Goal: Task Accomplishment & Management: Complete application form

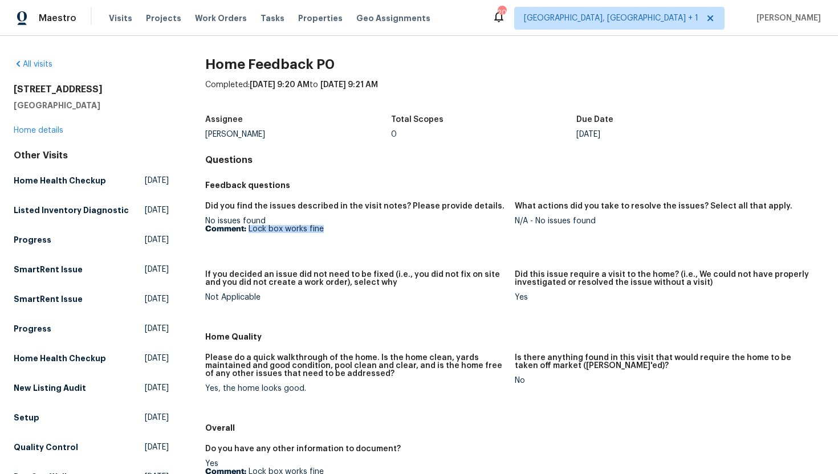
drag, startPoint x: 326, startPoint y: 233, endPoint x: 250, endPoint y: 231, distance: 76.4
click at [250, 231] on p "Comment: Lock box works fine" at bounding box center [355, 229] width 300 height 8
copy p "Lock box works fine"
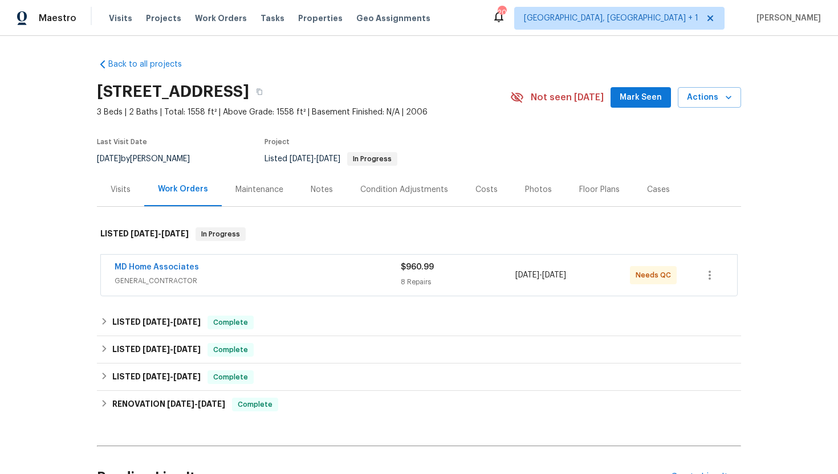
click at [267, 275] on div "MD Home Associates" at bounding box center [258, 269] width 286 height 14
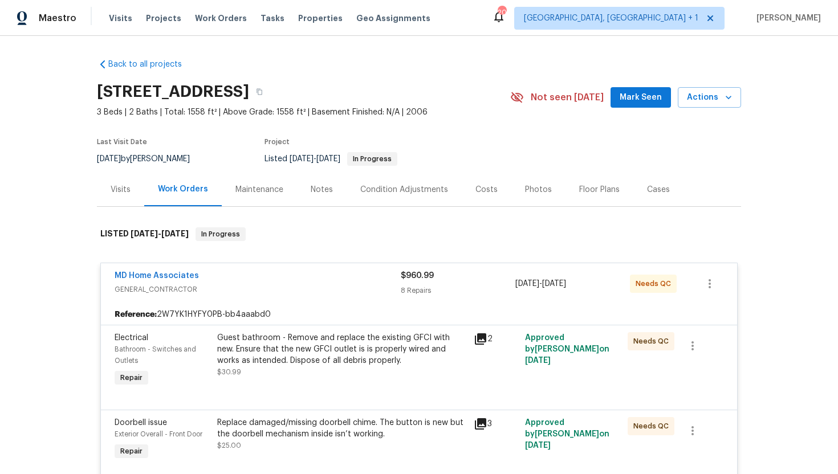
click at [125, 189] on div "Visits" at bounding box center [121, 189] width 20 height 11
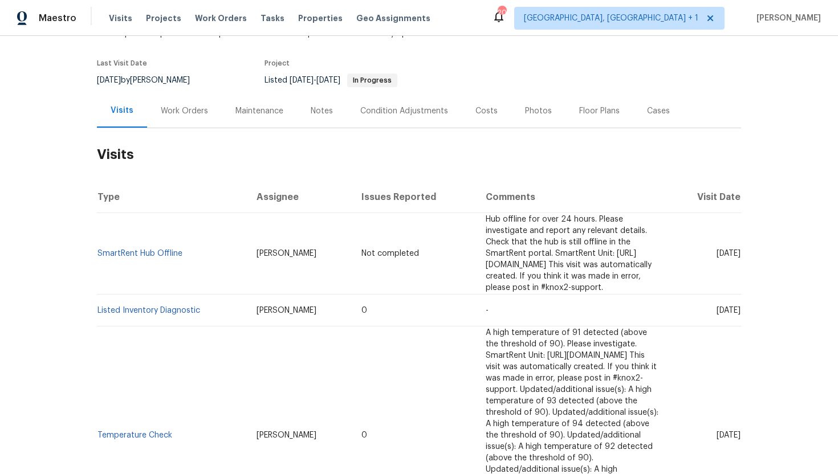
scroll to position [86, 0]
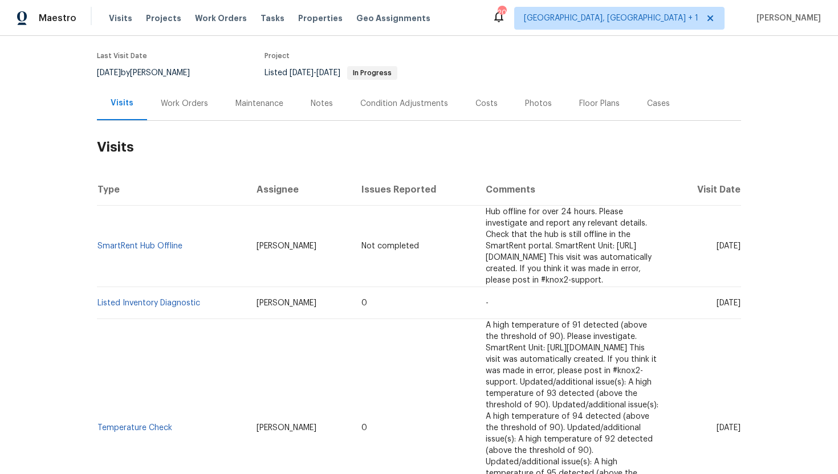
click at [659, 103] on div "Cases" at bounding box center [658, 103] width 23 height 11
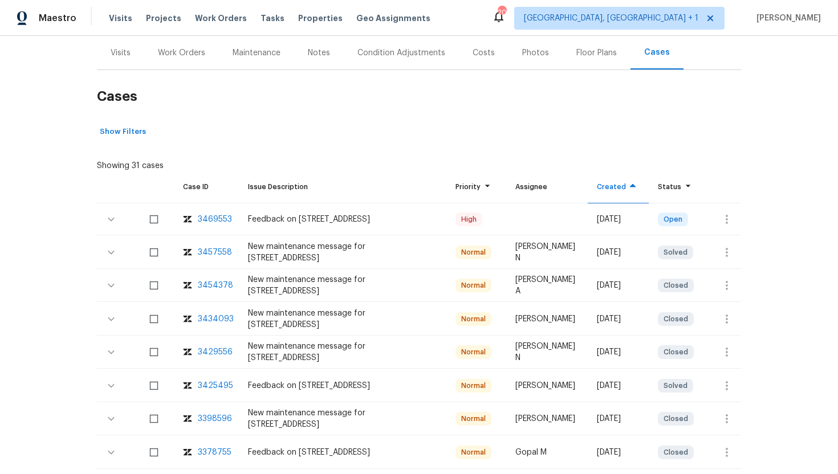
scroll to position [140, 0]
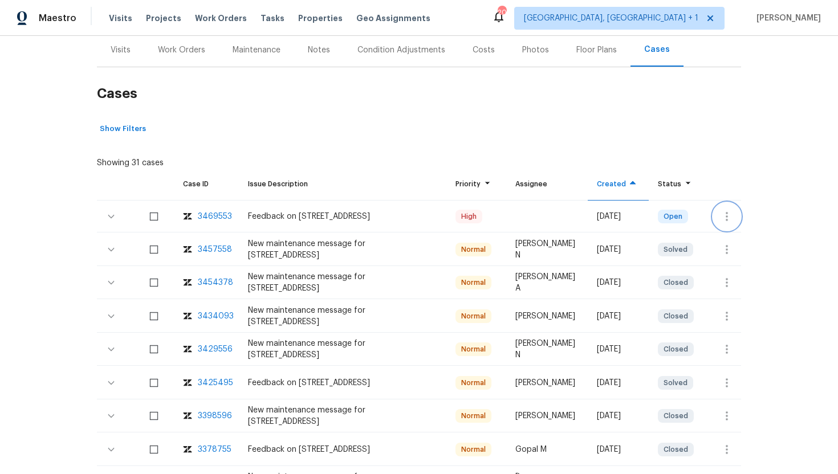
click at [722, 217] on icon "button" at bounding box center [727, 217] width 14 height 14
click at [741, 216] on li "Create a visit" at bounding box center [771, 216] width 118 height 19
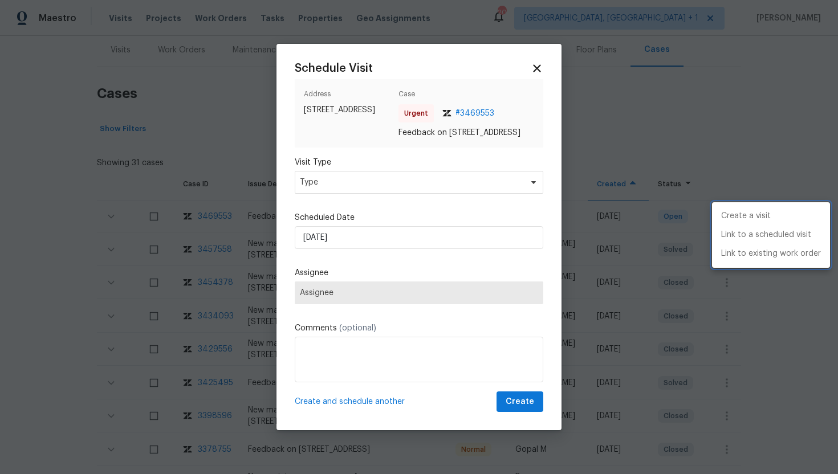
click at [385, 177] on div at bounding box center [419, 237] width 838 height 474
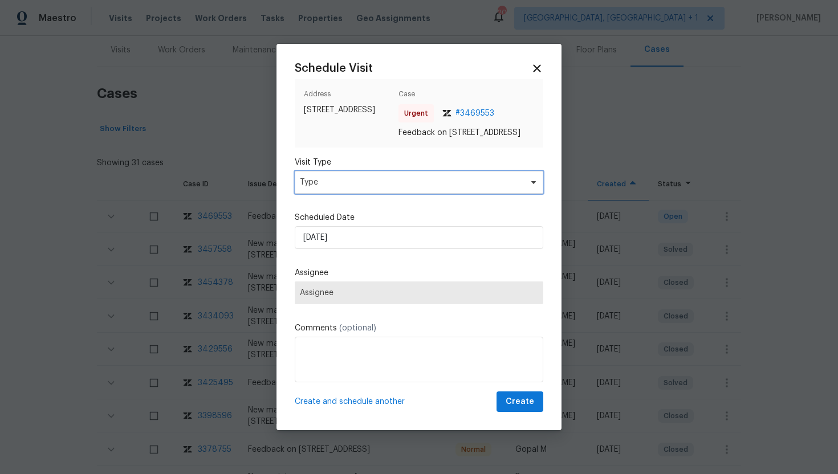
click at [385, 185] on span "Type" at bounding box center [411, 182] width 222 height 11
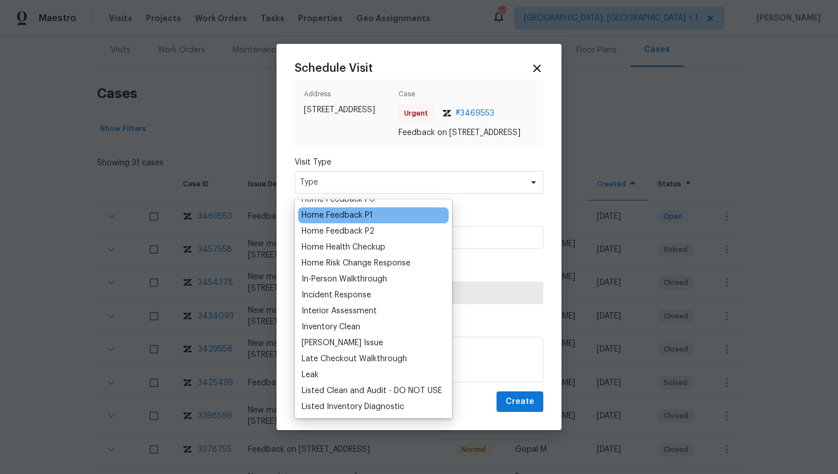
scroll to position [350, 0]
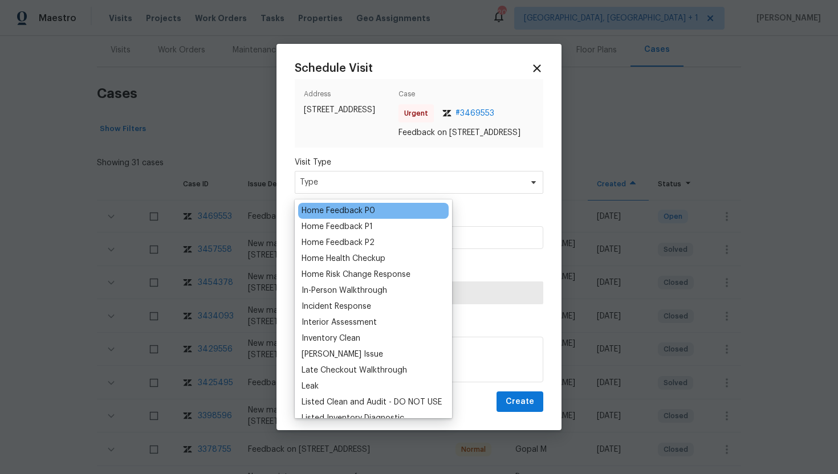
click at [357, 208] on div "Home Feedback P0" at bounding box center [339, 210] width 74 height 11
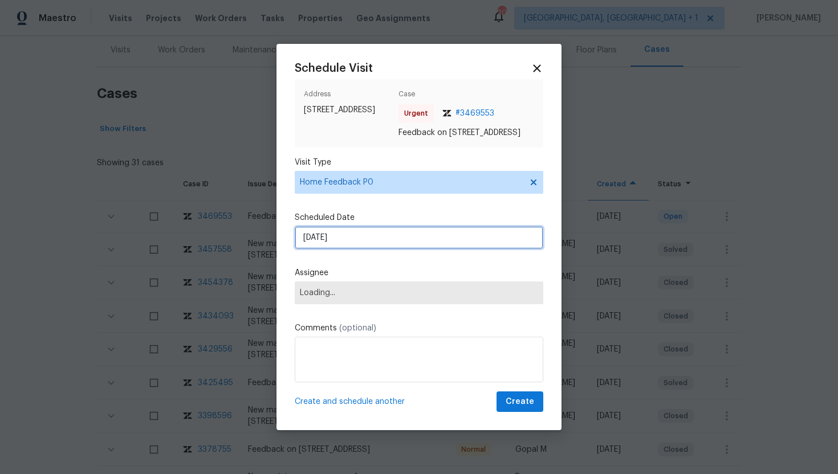
click at [378, 249] on input "9/5/2025" at bounding box center [419, 237] width 248 height 23
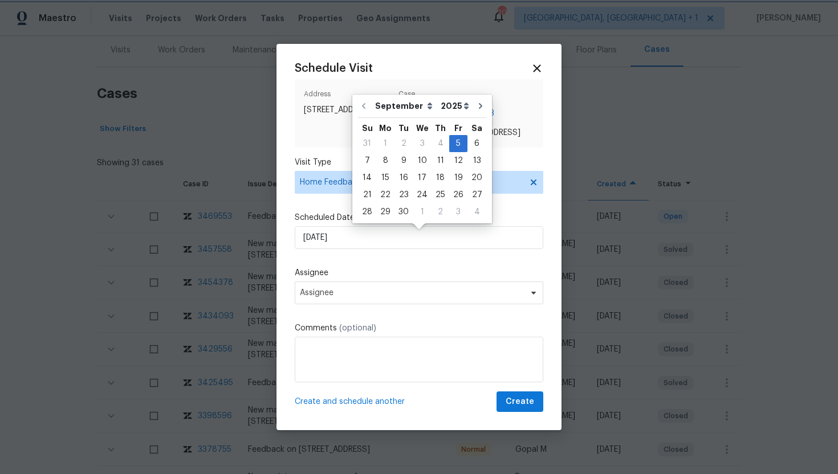
click at [358, 316] on div "Schedule Visit Address 3328 Circleville St, North Port, FL 34286 Case Urgent # …" at bounding box center [419, 237] width 248 height 351
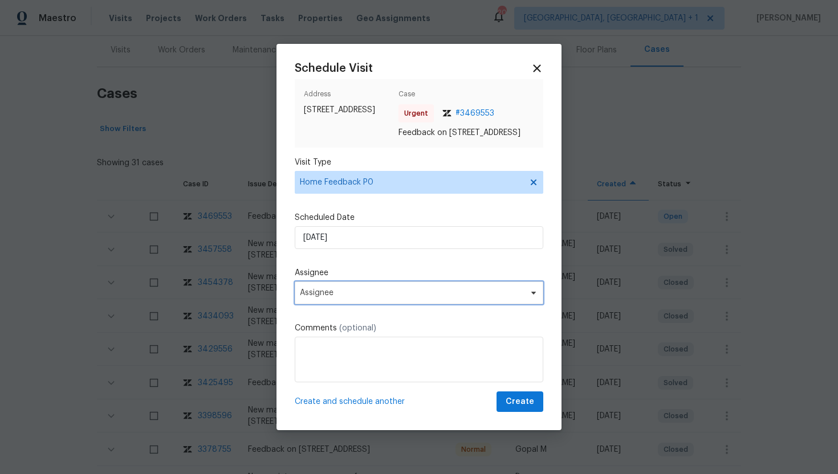
click at [358, 298] on span "Assignee" at bounding box center [411, 292] width 223 height 9
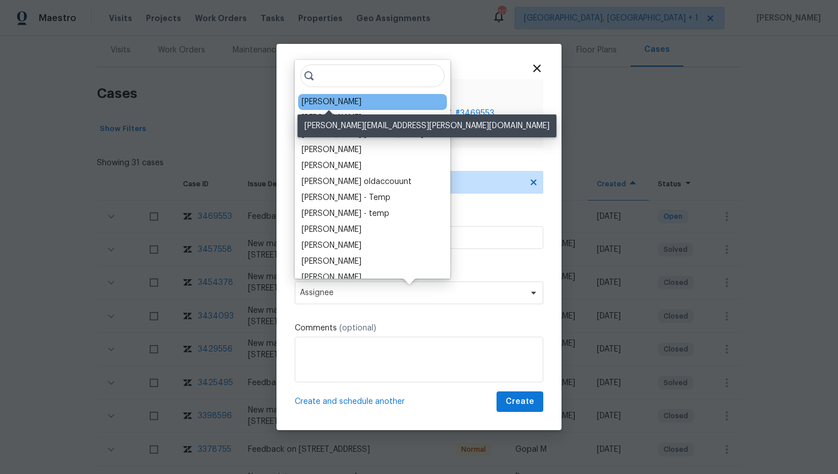
click at [337, 100] on div "Naomi Ferreira" at bounding box center [332, 101] width 60 height 11
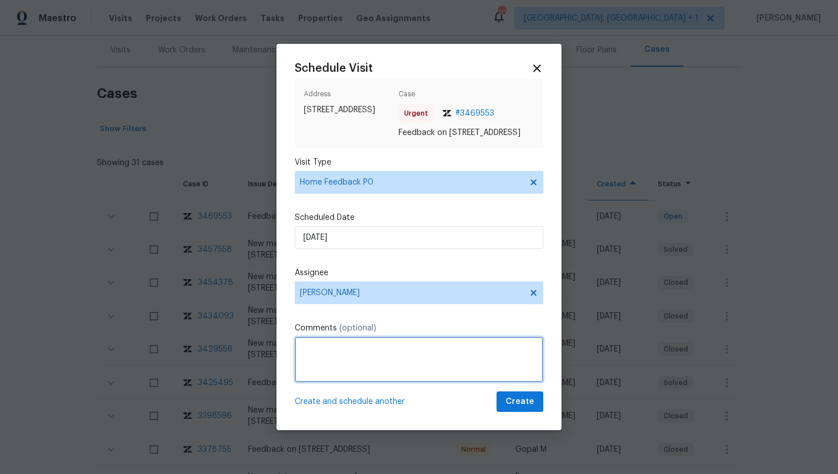
click at [332, 373] on textarea at bounding box center [419, 360] width 248 height 46
paste textarea "Feedback Message: The deadbolt is locked, tried all the access method but none …"
type textarea "Feedback Message: The deadbolt is locked, tried all the access method but none …"
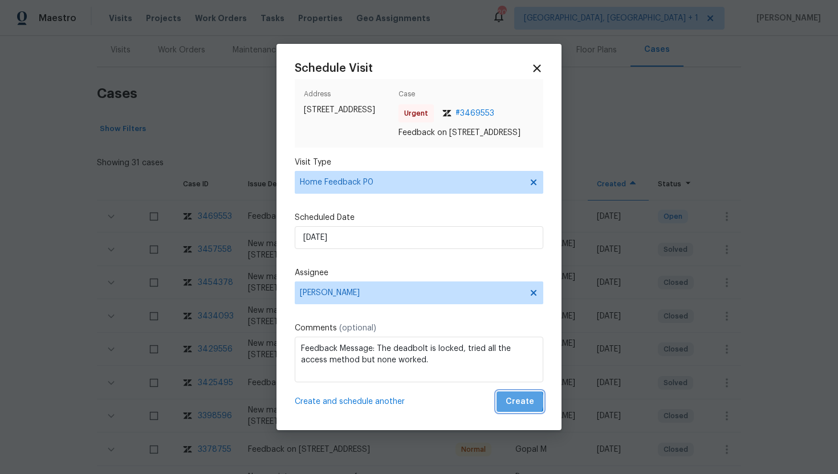
click at [521, 407] on span "Create" at bounding box center [520, 402] width 28 height 14
click at [166, 124] on div at bounding box center [419, 237] width 838 height 474
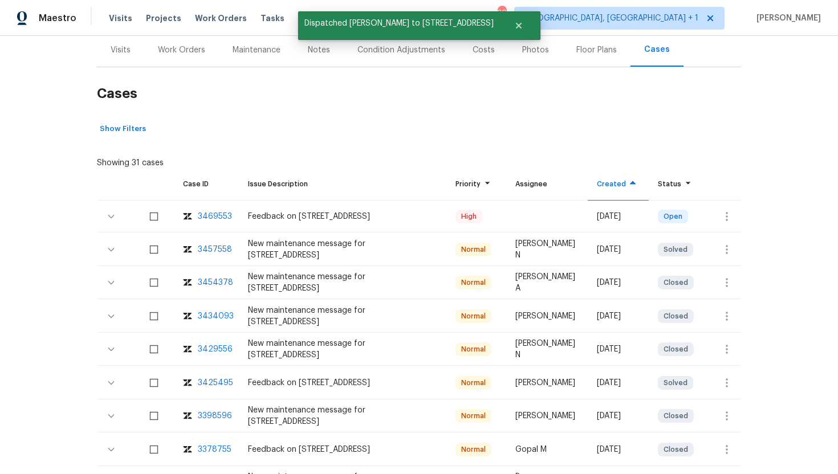
click at [118, 59] on div "Visits" at bounding box center [120, 50] width 47 height 34
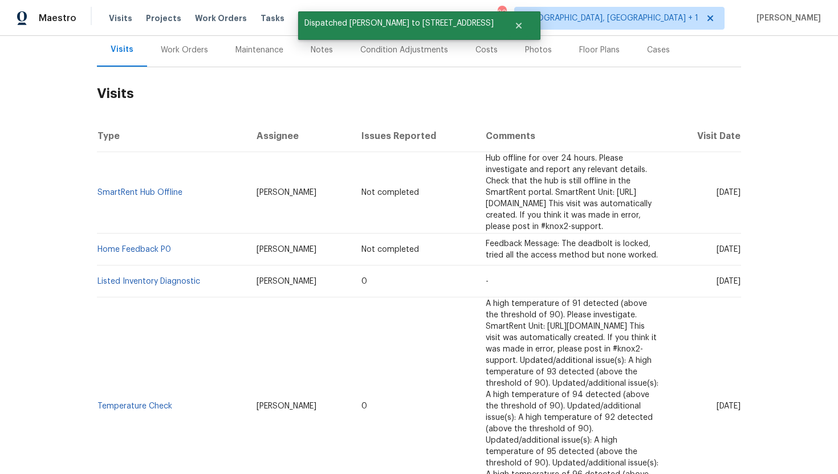
scroll to position [139, 0]
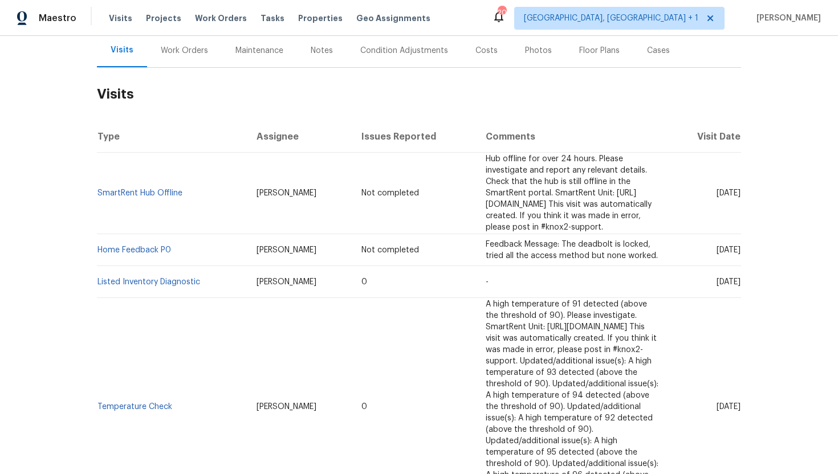
drag, startPoint x: 694, startPoint y: 270, endPoint x: 740, endPoint y: 277, distance: 46.1
click at [740, 277] on td "Wed, Aug 27 2025" at bounding box center [705, 282] width 71 height 32
copy span "Aug 27 2025"
click at [176, 50] on div "Work Orders" at bounding box center [184, 50] width 47 height 11
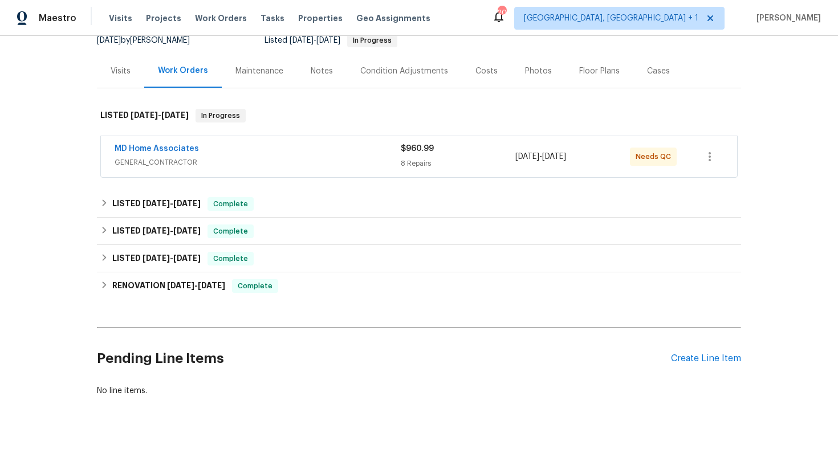
scroll to position [119, 0]
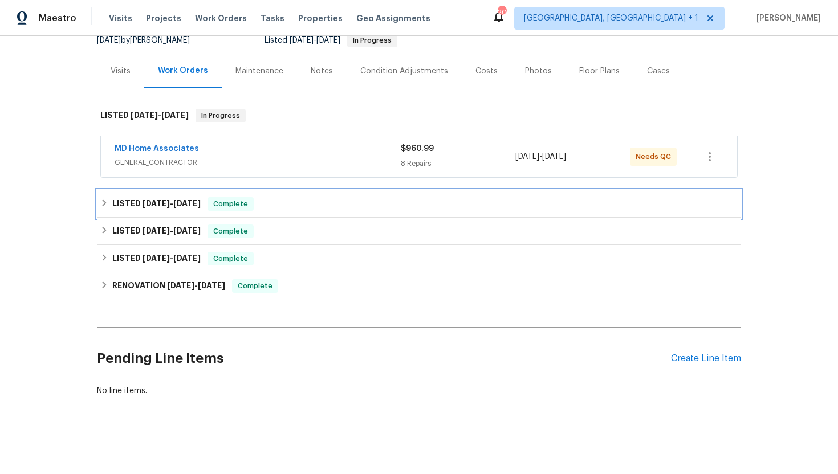
click at [215, 205] on span "Complete" at bounding box center [231, 203] width 44 height 11
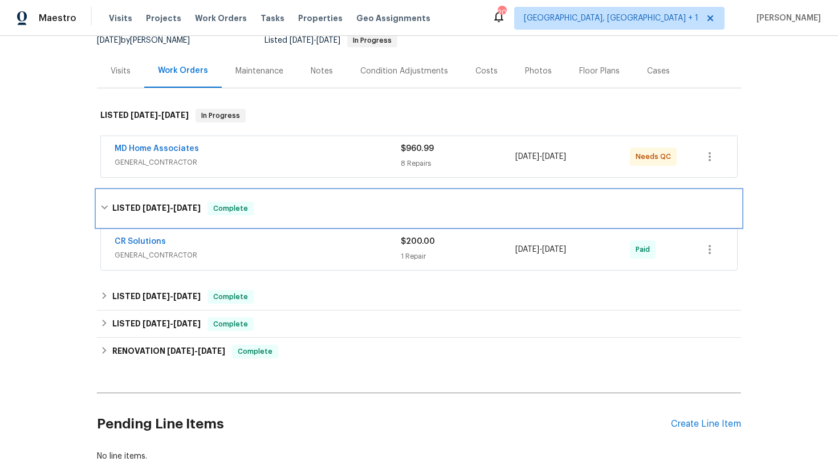
scroll to position [124, 0]
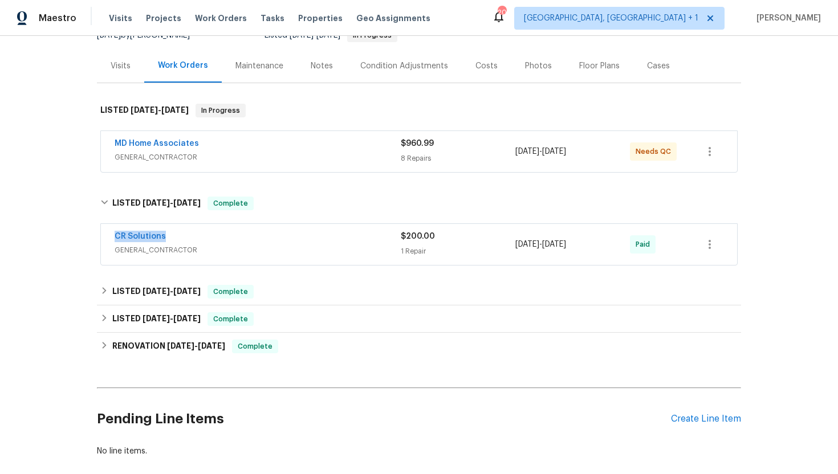
drag, startPoint x: 182, startPoint y: 235, endPoint x: 83, endPoint y: 235, distance: 99.7
click at [83, 235] on div "Back to all projects 3328 Circleville St, North Port, FL 34286 3 Beds | 2 Baths…" at bounding box center [419, 255] width 838 height 438
copy link "CR Solutions"
drag, startPoint x: 597, startPoint y: 251, endPoint x: 482, endPoint y: 250, distance: 115.1
click at [482, 250] on div "CR Solutions GENERAL_CONTRACTOR $200.00 1 Repair 7/29/2025 - 8/4/2025 Paid" at bounding box center [405, 244] width 581 height 27
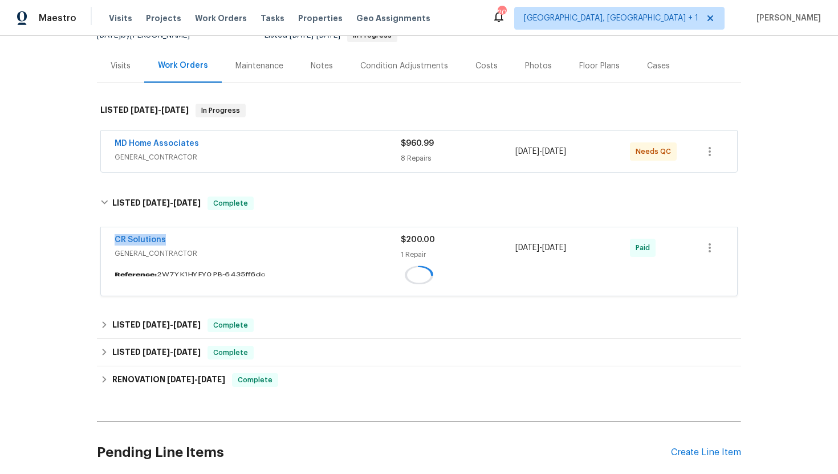
copy div "7/29/2025 - 8/4/2025"
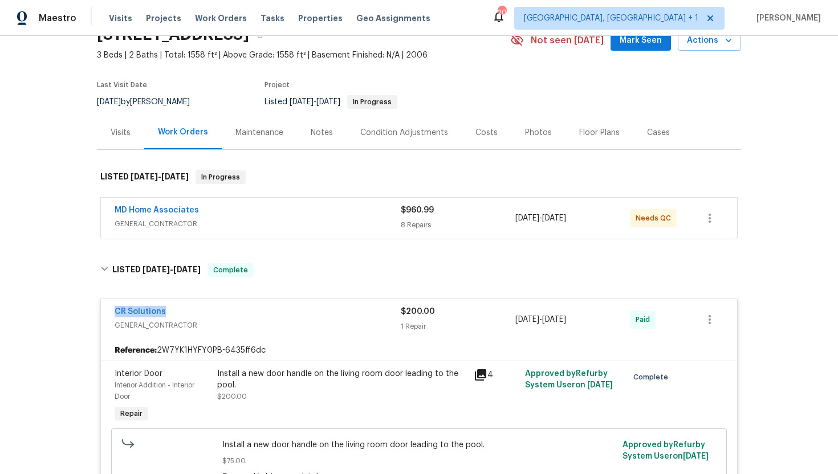
scroll to position [27, 0]
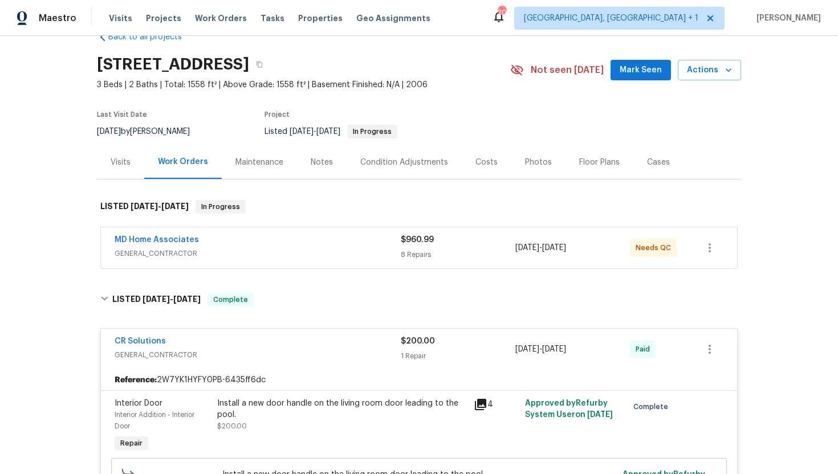
click at [125, 172] on div "Visits" at bounding box center [120, 162] width 47 height 34
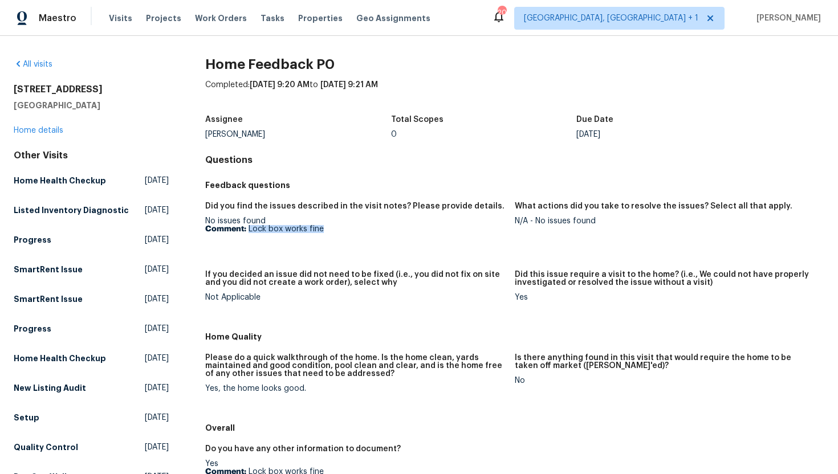
drag, startPoint x: 325, startPoint y: 230, endPoint x: 249, endPoint y: 230, distance: 75.8
click at [249, 230] on p "Comment: Lock box works fine" at bounding box center [355, 229] width 300 height 8
copy p "Lock box works fine"
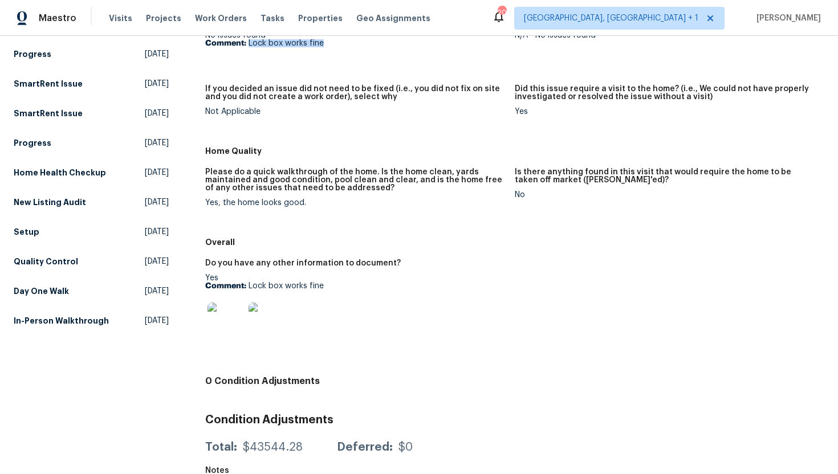
scroll to position [225, 0]
